Goal: Navigation & Orientation: Find specific page/section

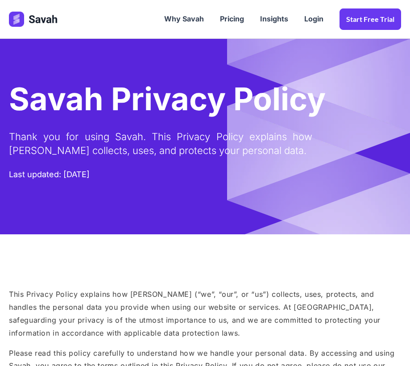
scroll to position [1809, 0]
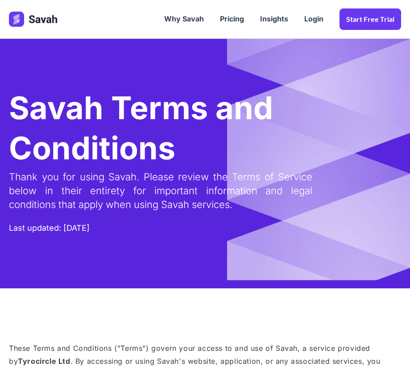
scroll to position [2269, 0]
